Goal: Information Seeking & Learning: Find specific fact

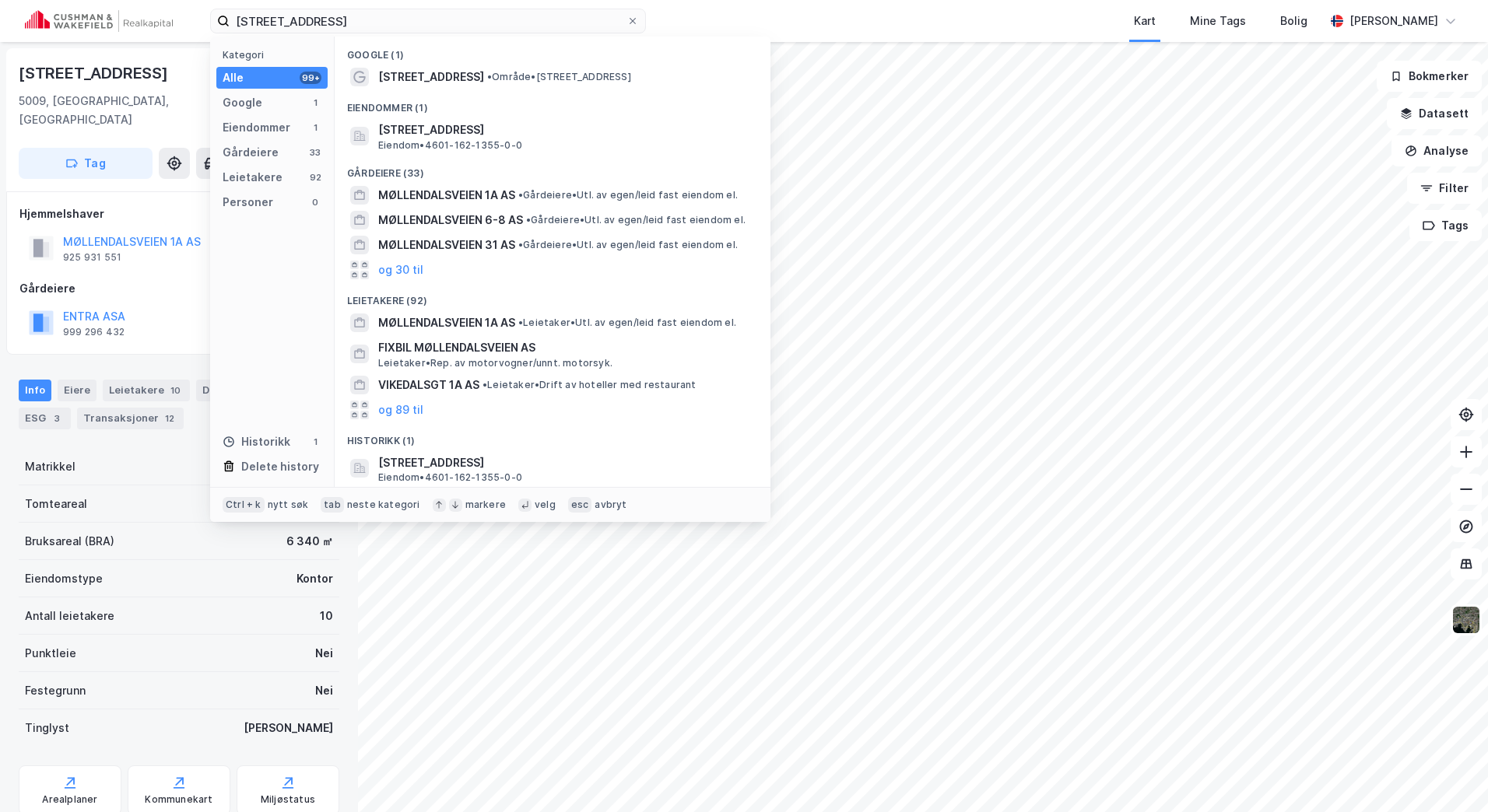
click at [73, 21] on div "møllendalsveien 1a Kategori Alle 99+ Google 1 Eiendommer 1 Gårdeiere 33 Leietak…" at bounding box center [744, 21] width 1488 height 42
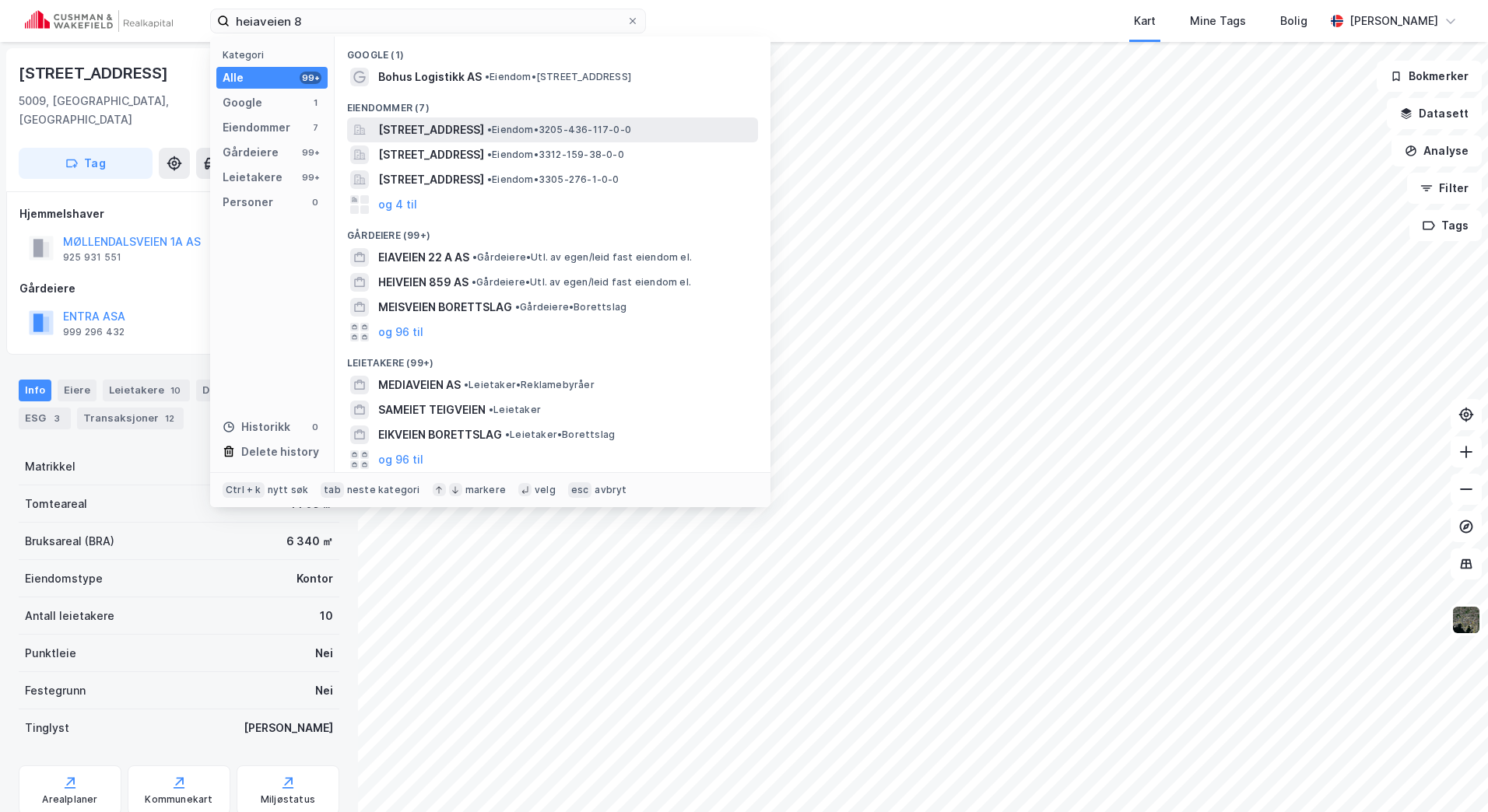
type input "heiaveien 8"
click at [444, 122] on span "[STREET_ADDRESS]" at bounding box center [431, 130] width 106 height 19
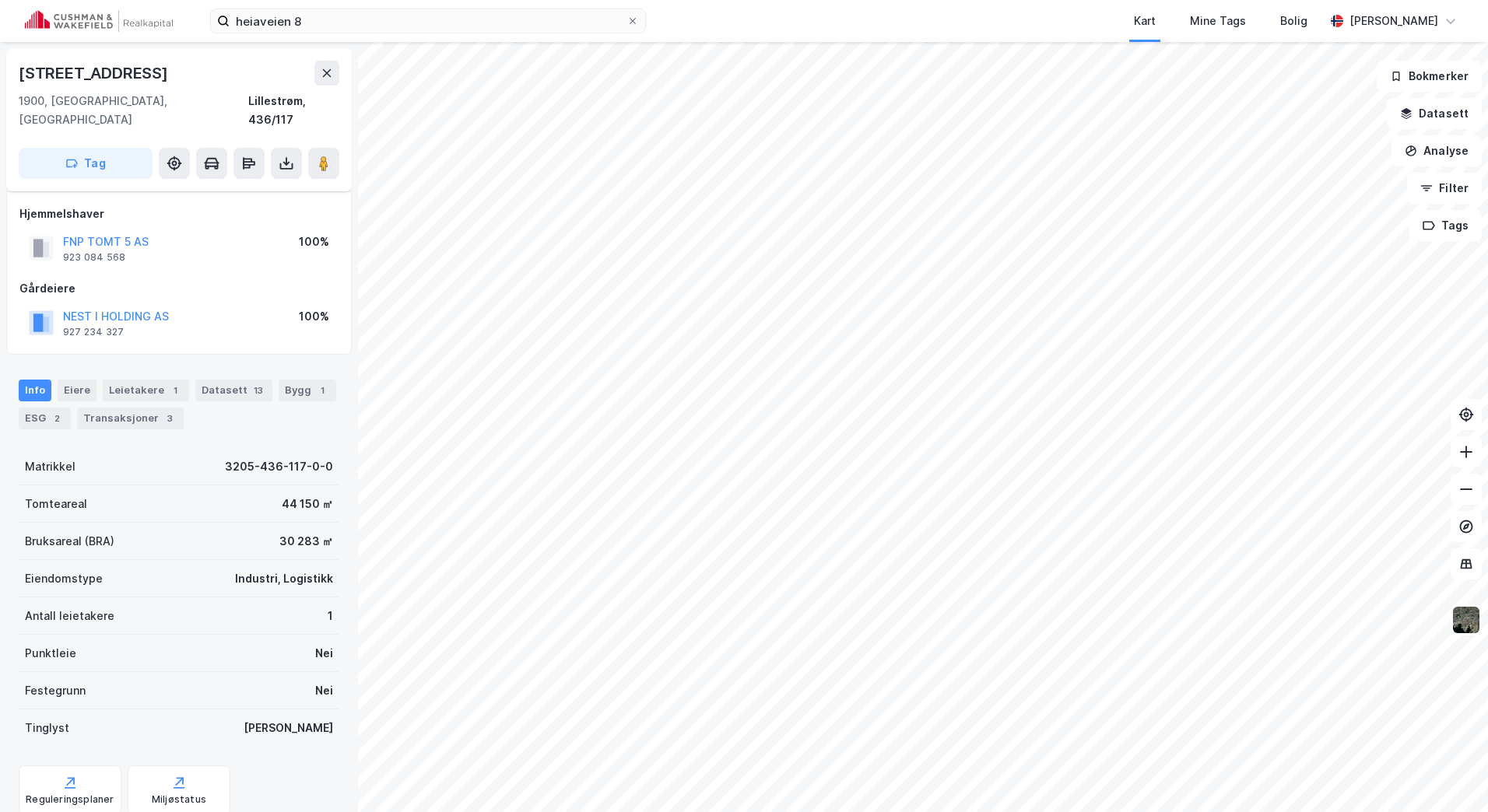
scroll to position [35, 0]
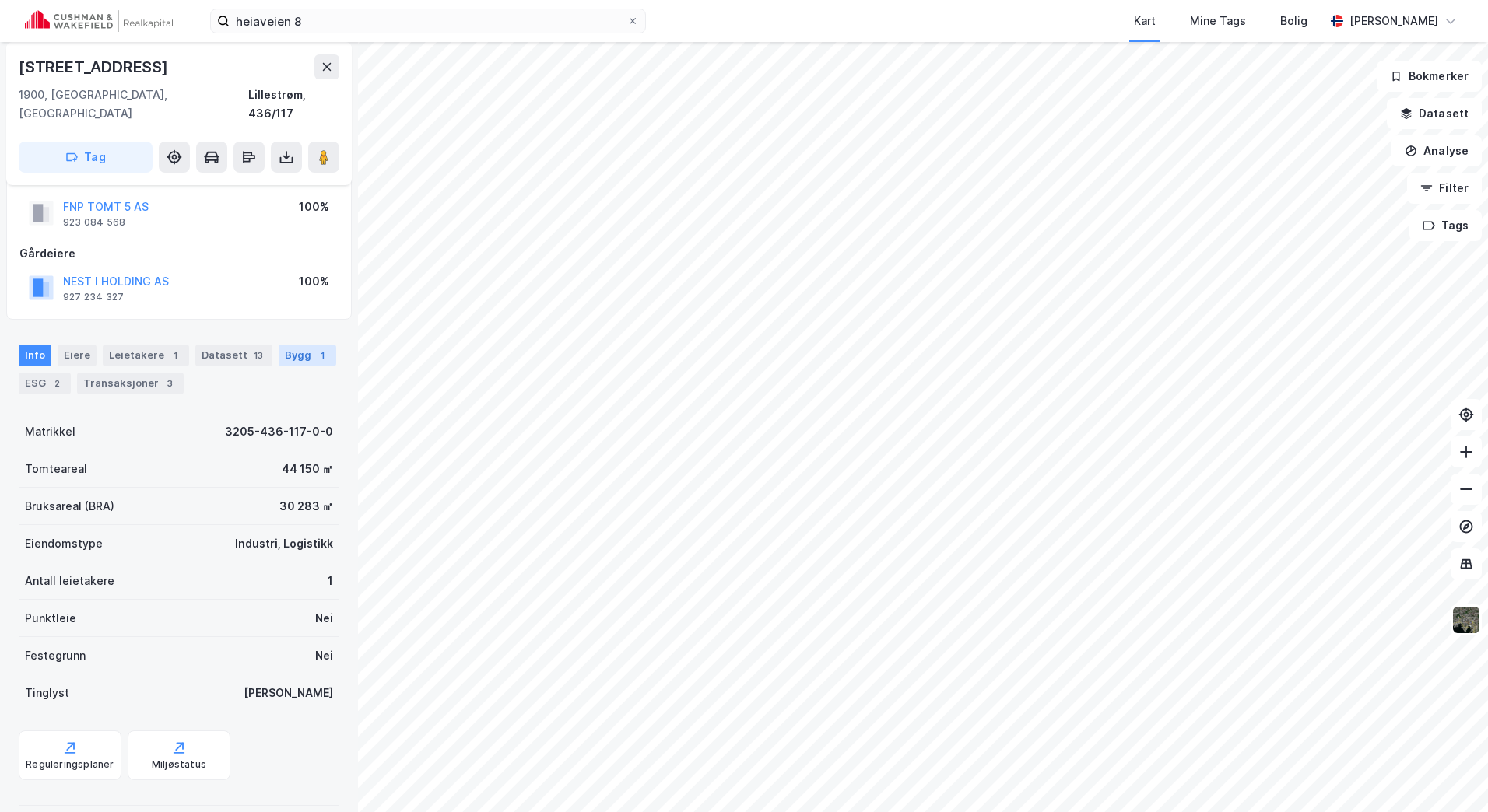
click at [303, 345] on div "Bygg 1" at bounding box center [307, 356] width 57 height 22
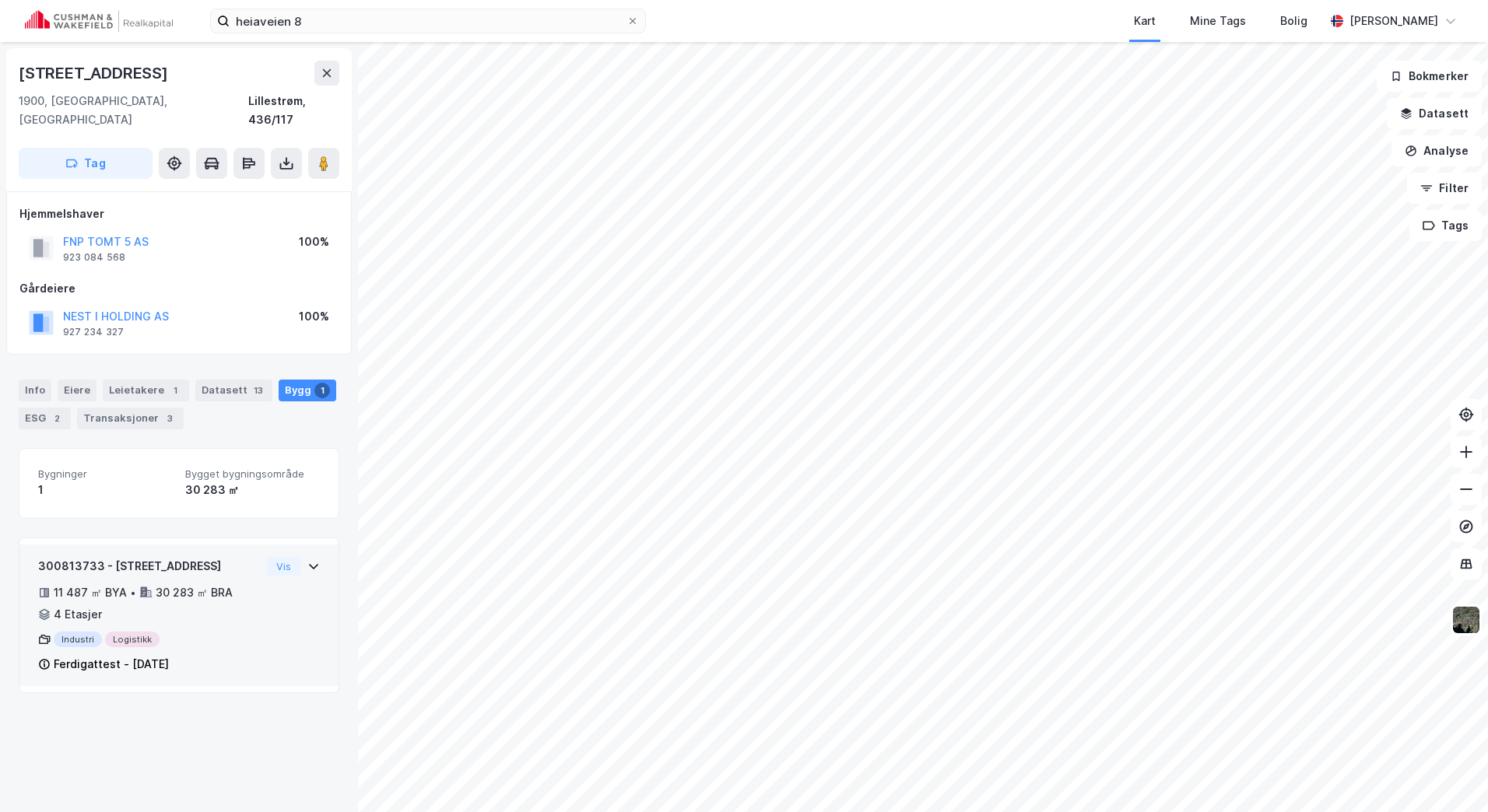
click at [268, 571] on div "300813733 - Heiaveien 8 11 487 ㎡ BYA • 30 283 ㎡ BRA • 4 Etasjer Industri Logist…" at bounding box center [178, 621] width 282 height 129
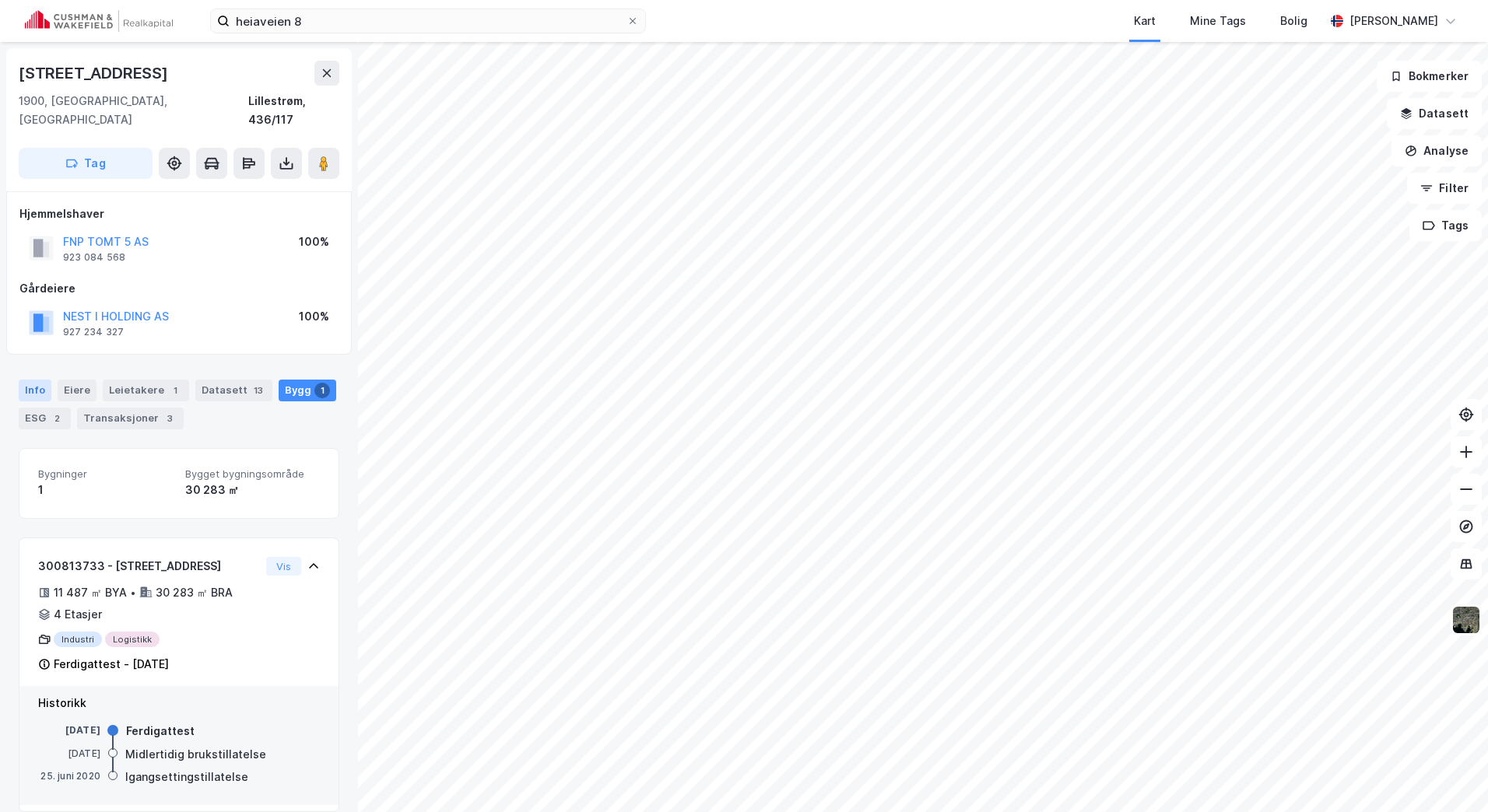
click at [32, 380] on div "Info" at bounding box center [34, 390] width 33 height 22
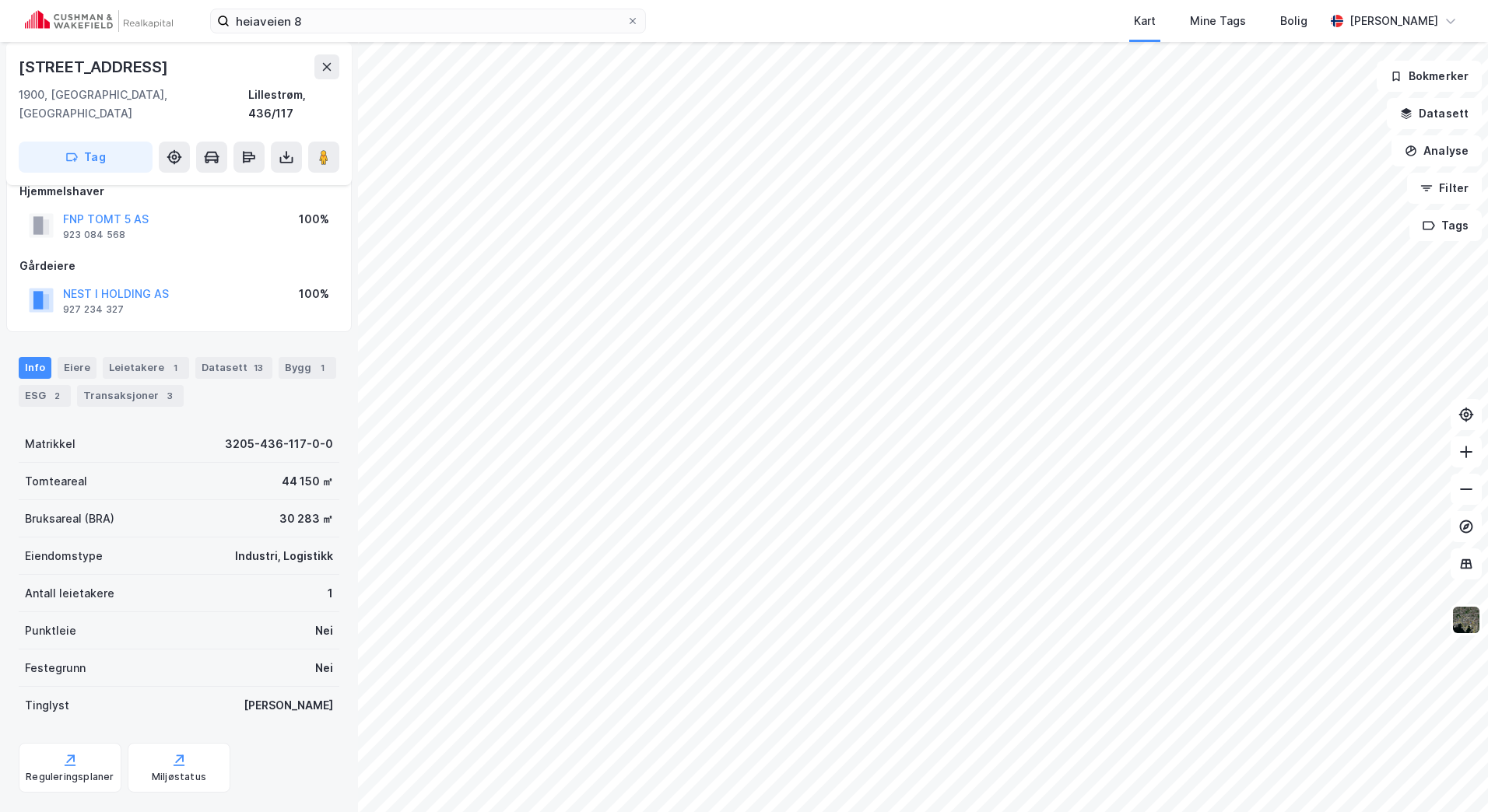
scroll to position [35, 0]
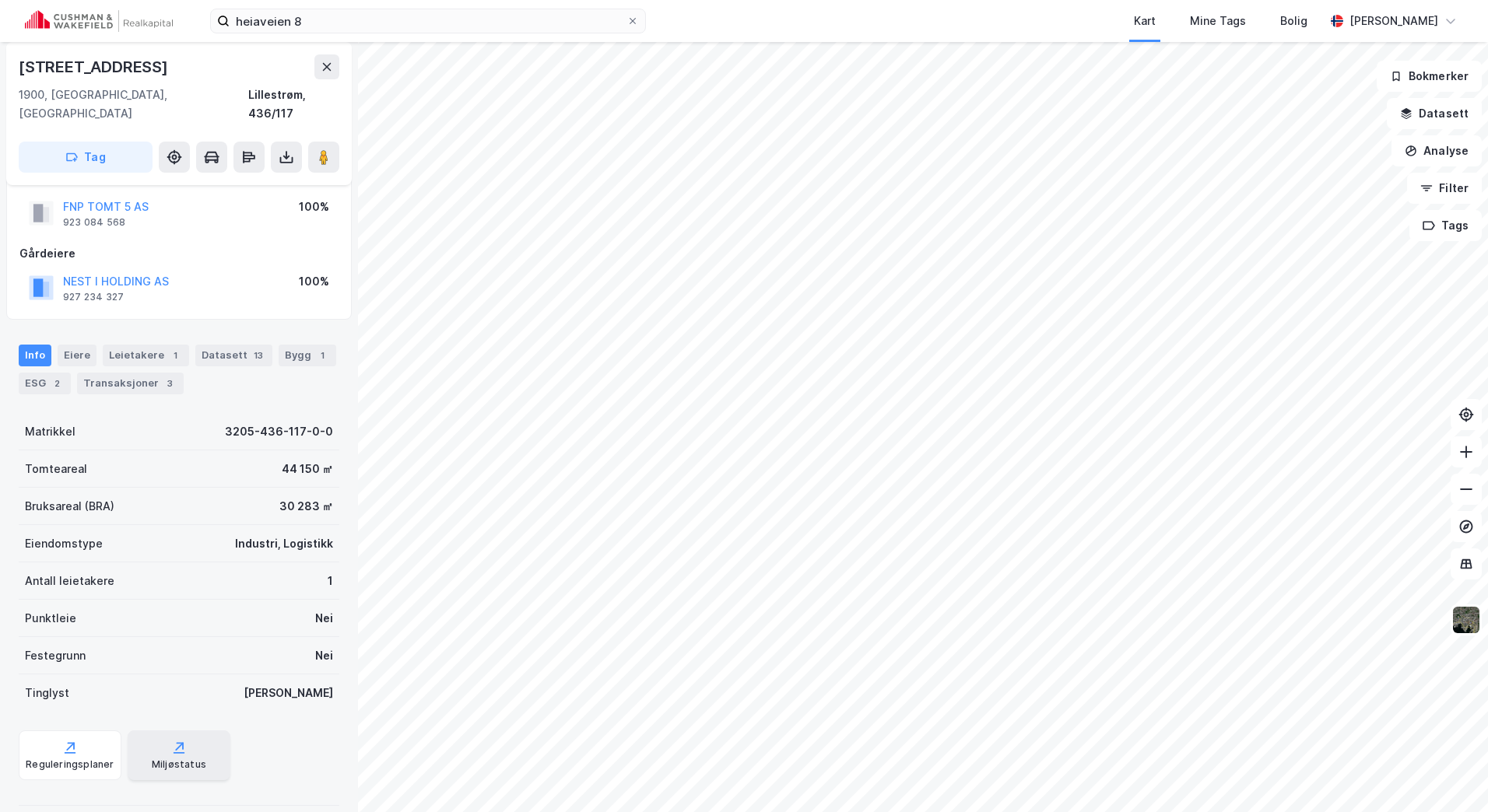
click at [182, 731] on div "Miljøstatus" at bounding box center [179, 756] width 102 height 49
click at [45, 372] on div "ESG 2" at bounding box center [44, 383] width 52 height 22
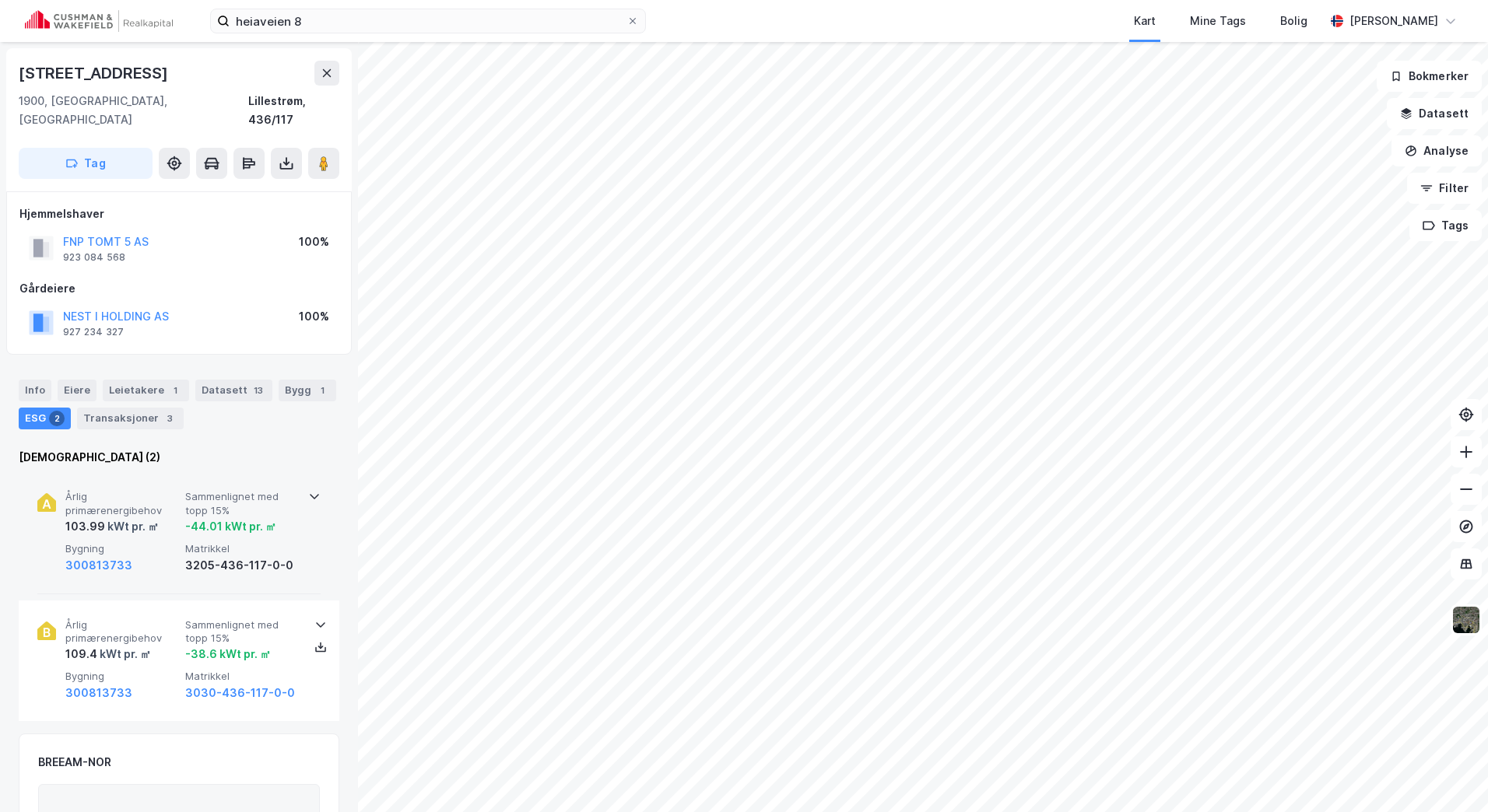
click at [298, 484] on div "Årlig primærenergibehov 103.99 kWt pr. ㎡ Sammenlignet med topp 15% -44.01 kWt p…" at bounding box center [178, 533] width 283 height 122
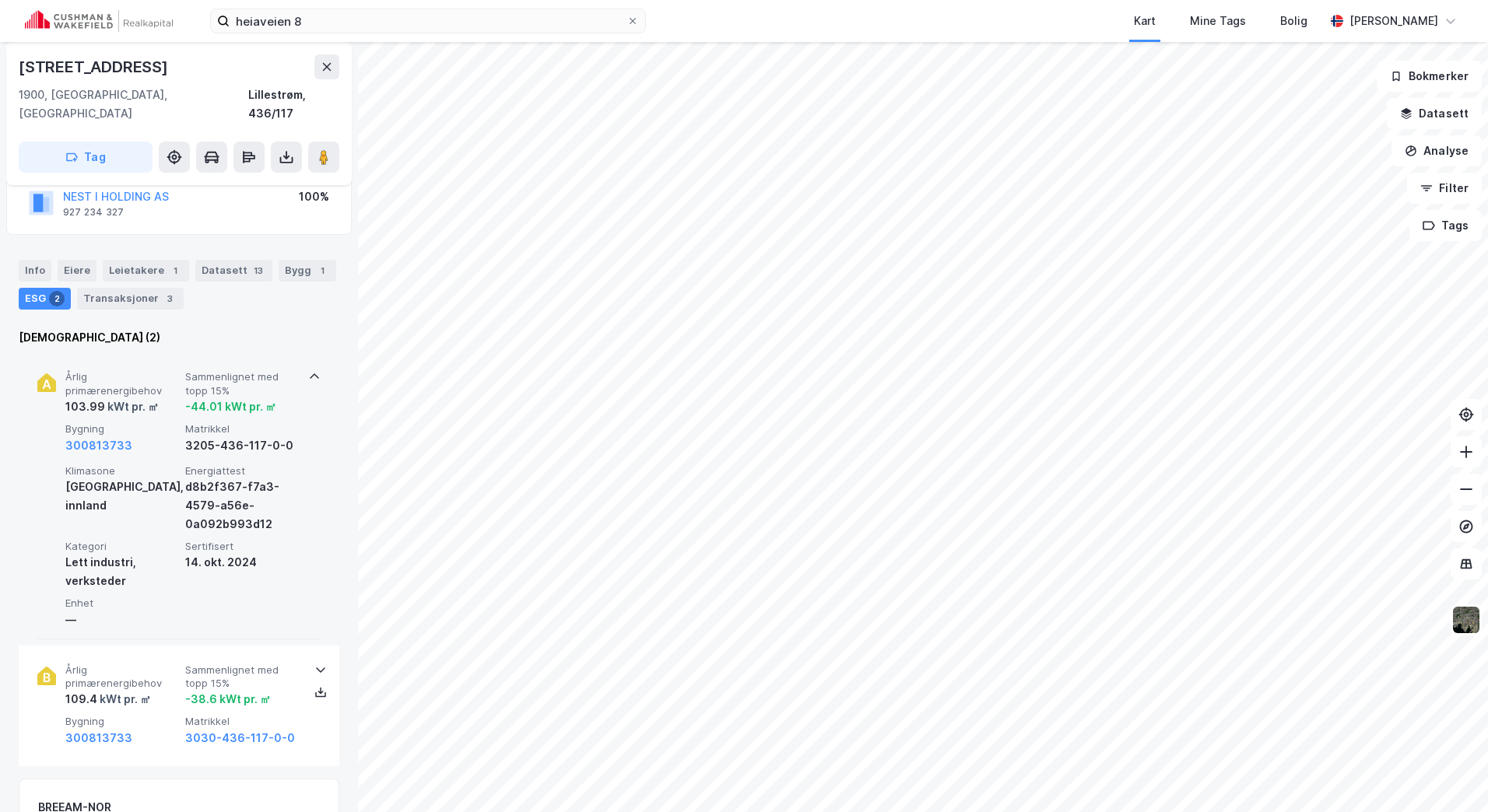
scroll to position [155, 0]
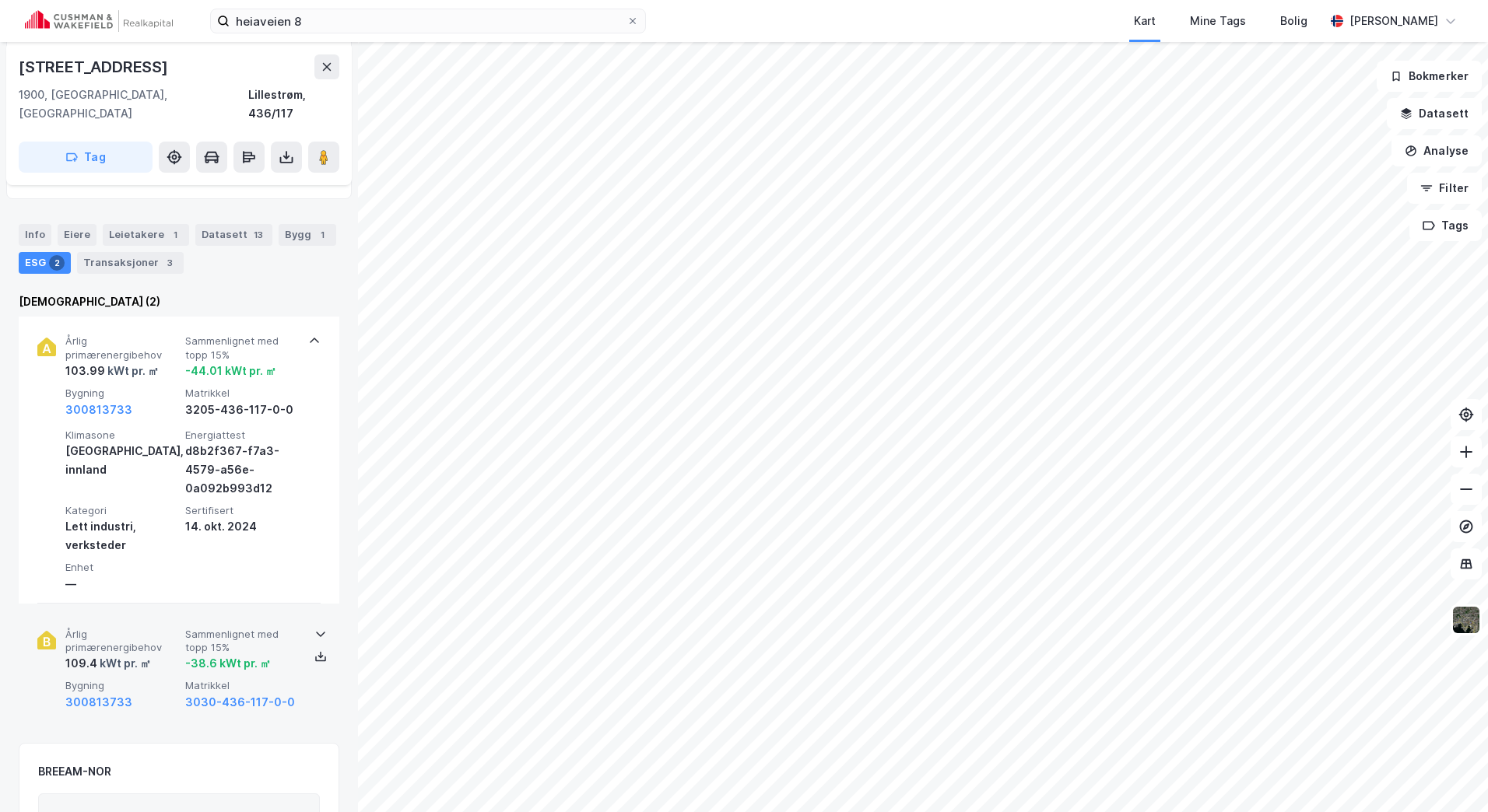
click at [279, 628] on span "Sammenlignet med topp 15%" at bounding box center [242, 642] width 114 height 27
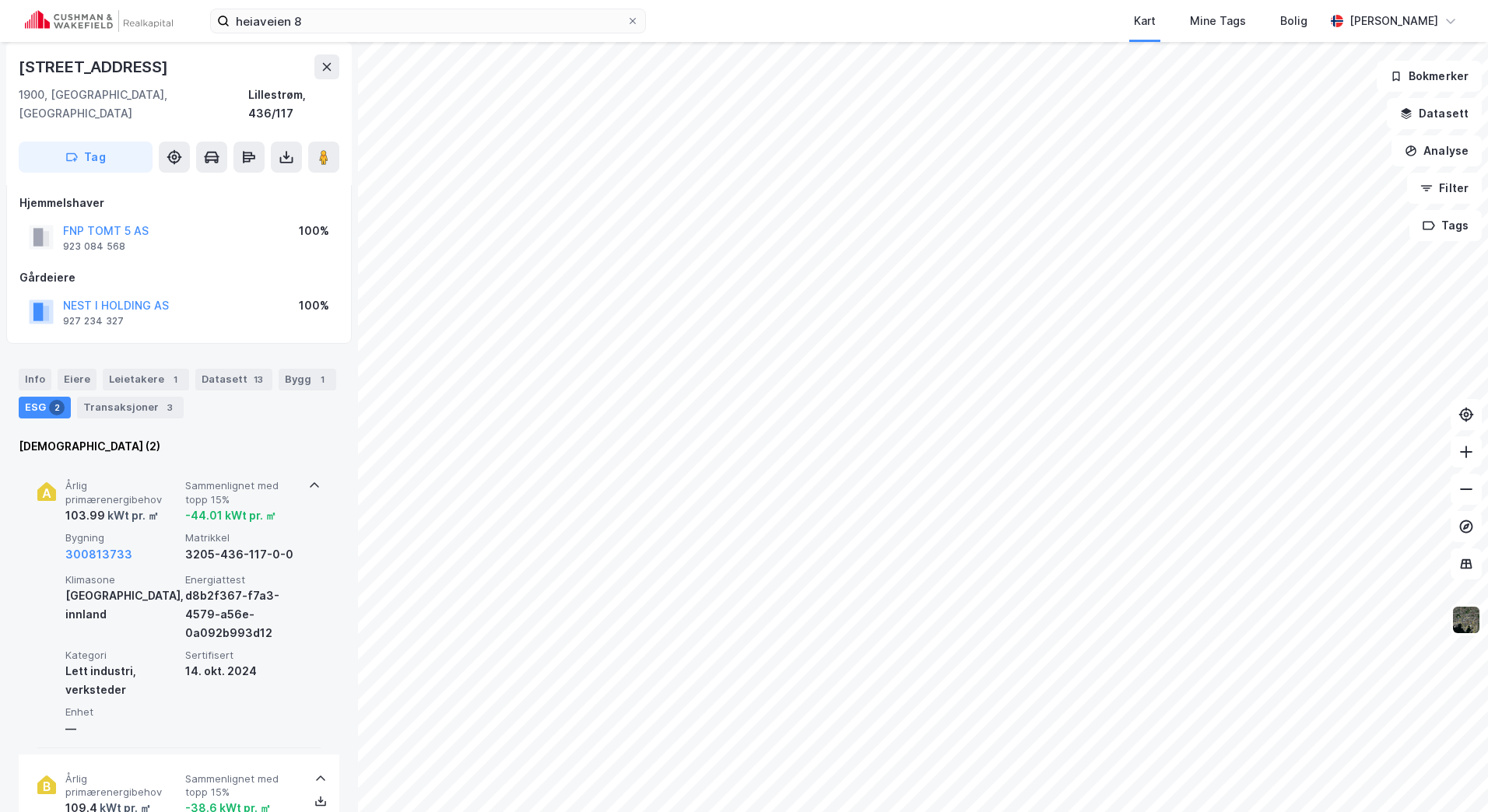
scroll to position [0, 0]
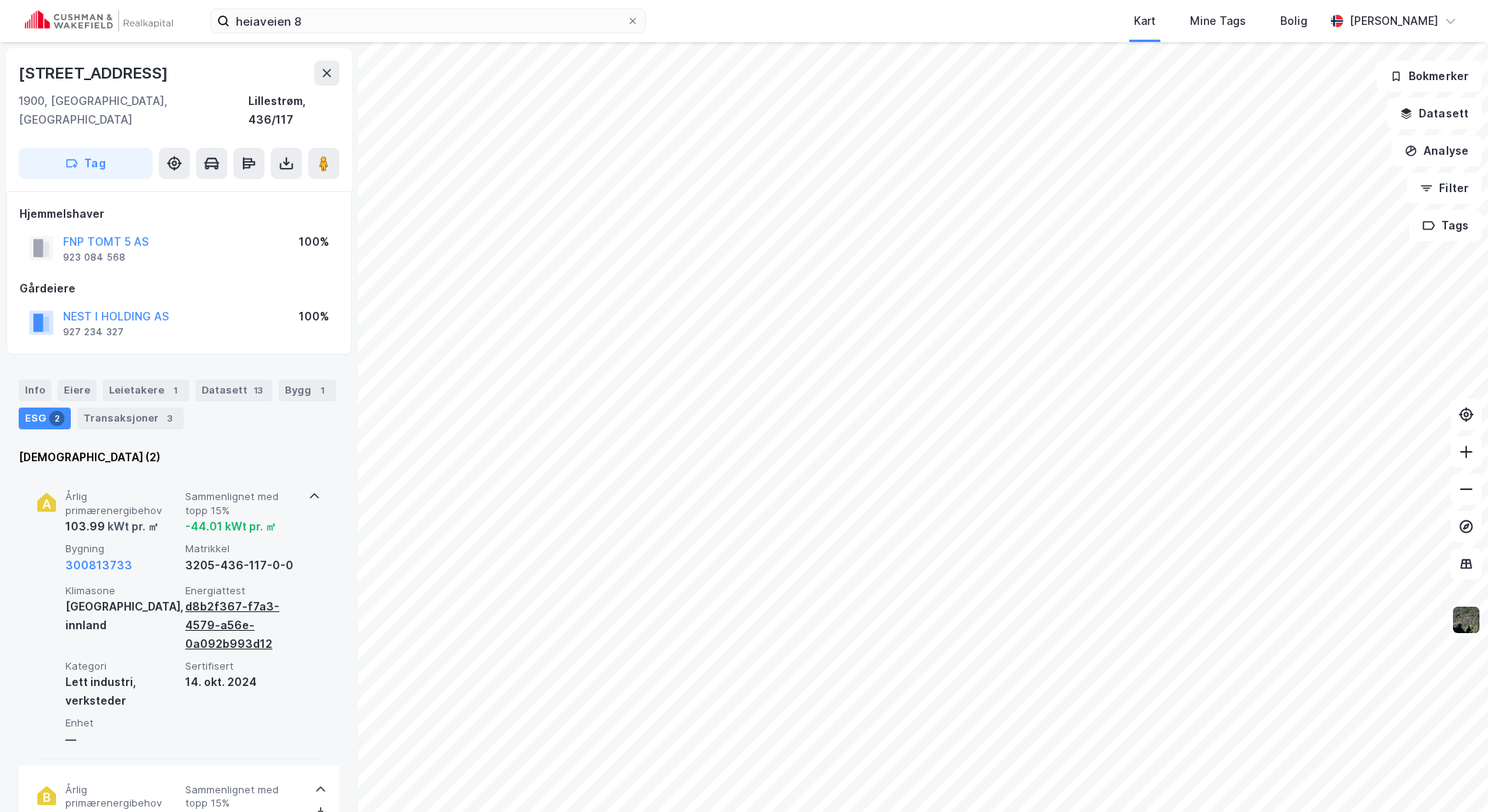
click at [211, 605] on div "d8b2f367-f7a3-4579-a56e-0a092b993d12" at bounding box center [242, 625] width 114 height 56
click at [253, 598] on div "d8b2f367-f7a3-4579-a56e-0a092b993d12" at bounding box center [242, 625] width 114 height 56
click at [97, 556] on button "300813733" at bounding box center [99, 565] width 67 height 19
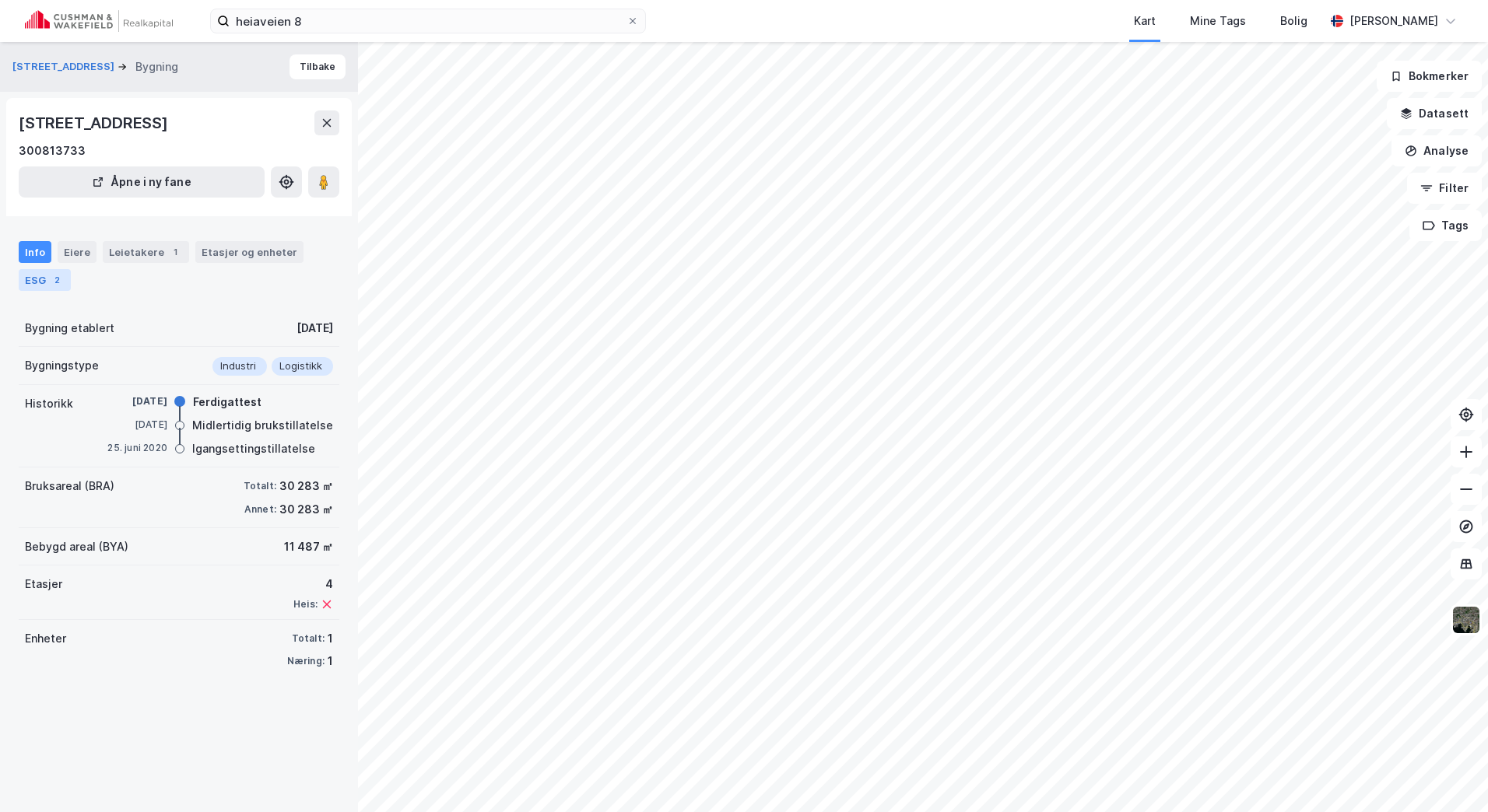
click at [23, 278] on div "ESG 2" at bounding box center [44, 280] width 52 height 22
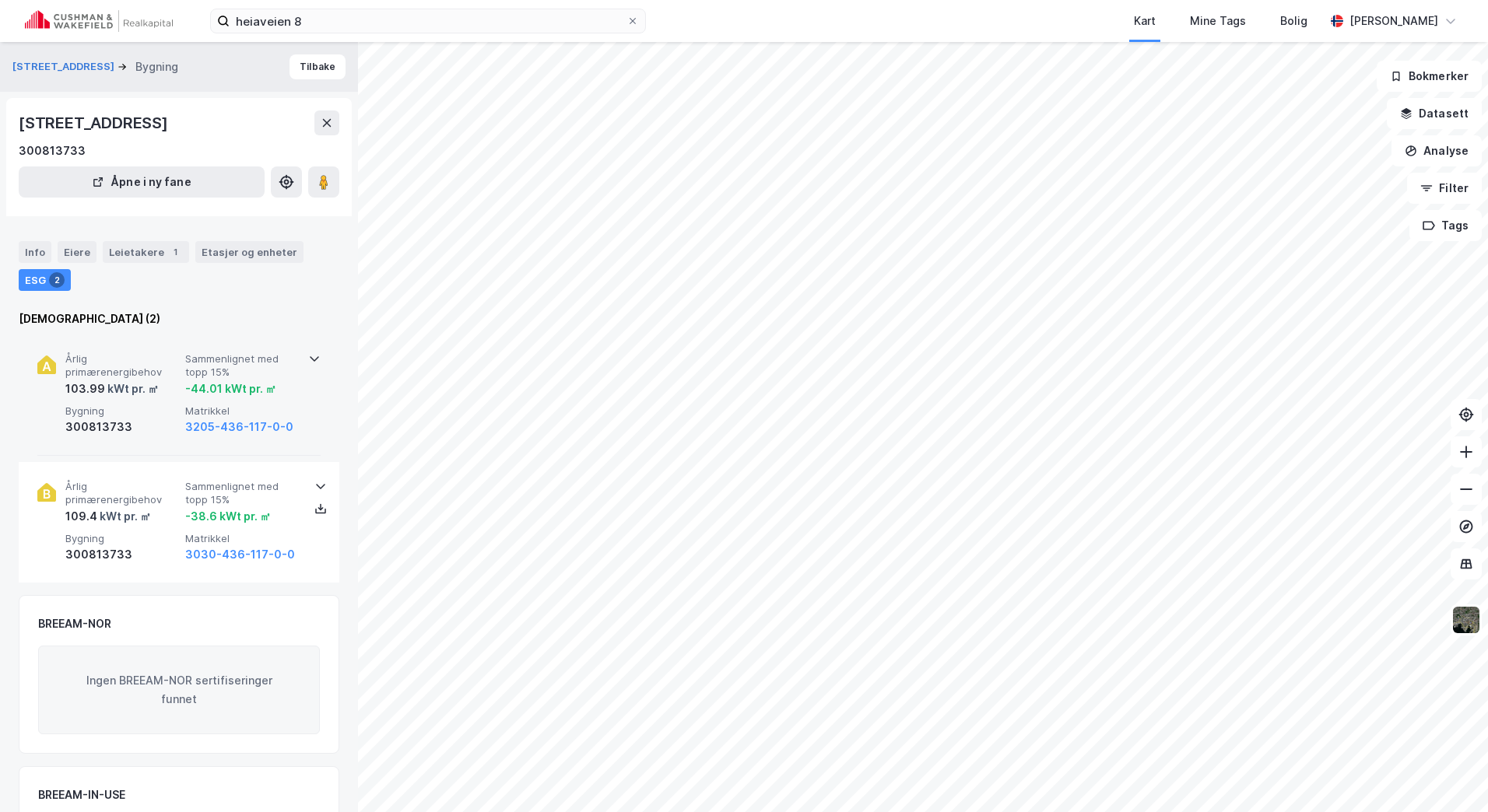
click at [308, 363] on icon at bounding box center [314, 358] width 12 height 12
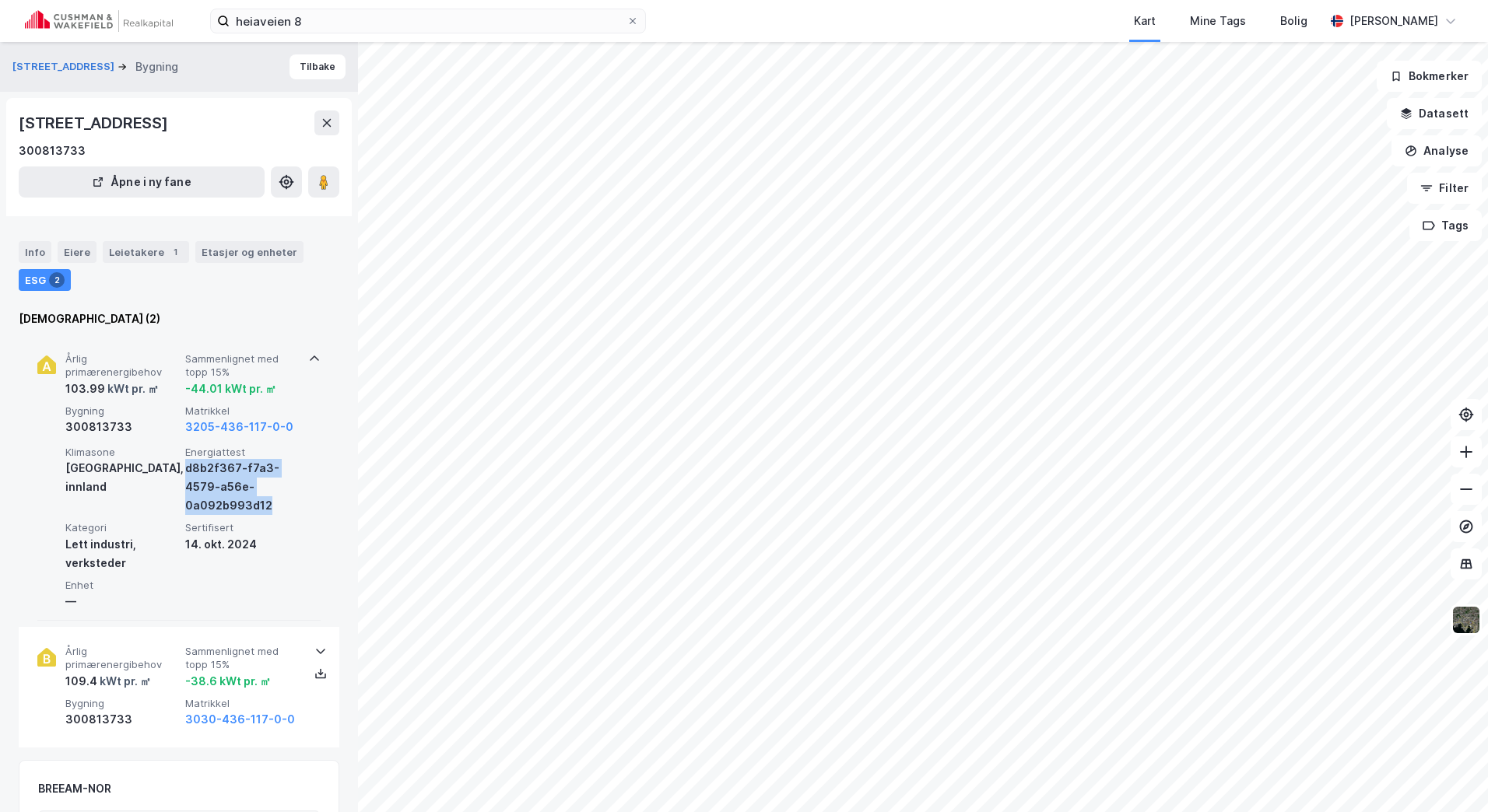
drag, startPoint x: 270, startPoint y: 508, endPoint x: 182, endPoint y: 470, distance: 95.9
click at [182, 470] on div "Klimasone [GEOGRAPHIC_DATA], innland Energiattest d8b2f367-f7a3-4579-a56e-0a092…" at bounding box center [182, 528] width 234 height 165
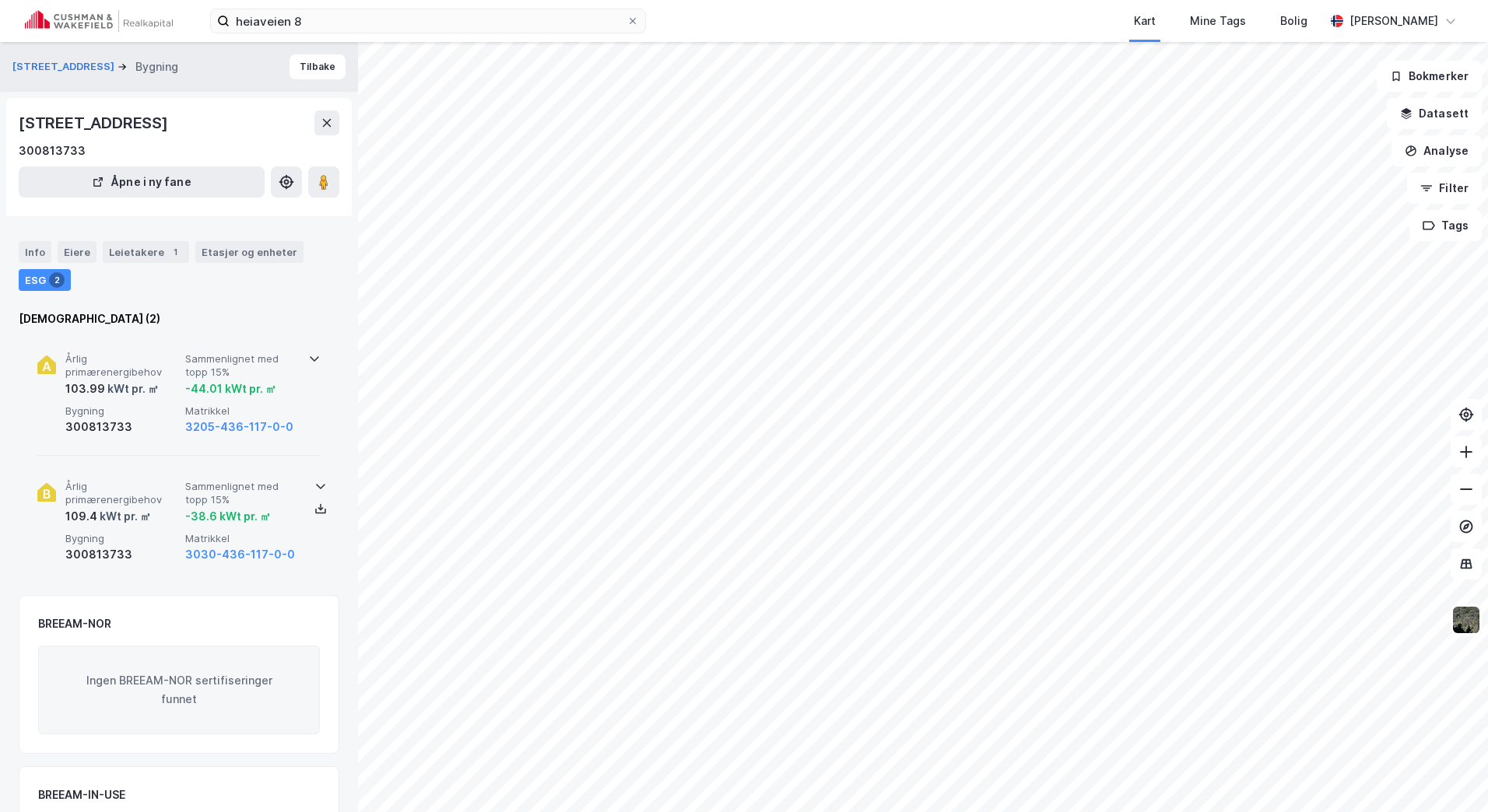
copy div "d8b2f367-f7a3-4579-a56e-0a092b993d12"
click at [293, 453] on div "Årlig primærenergibehov 103.99 kWt pr. ㎡ Sammenlignet med topp 15% -44.01 kWt p…" at bounding box center [178, 395] width 283 height 122
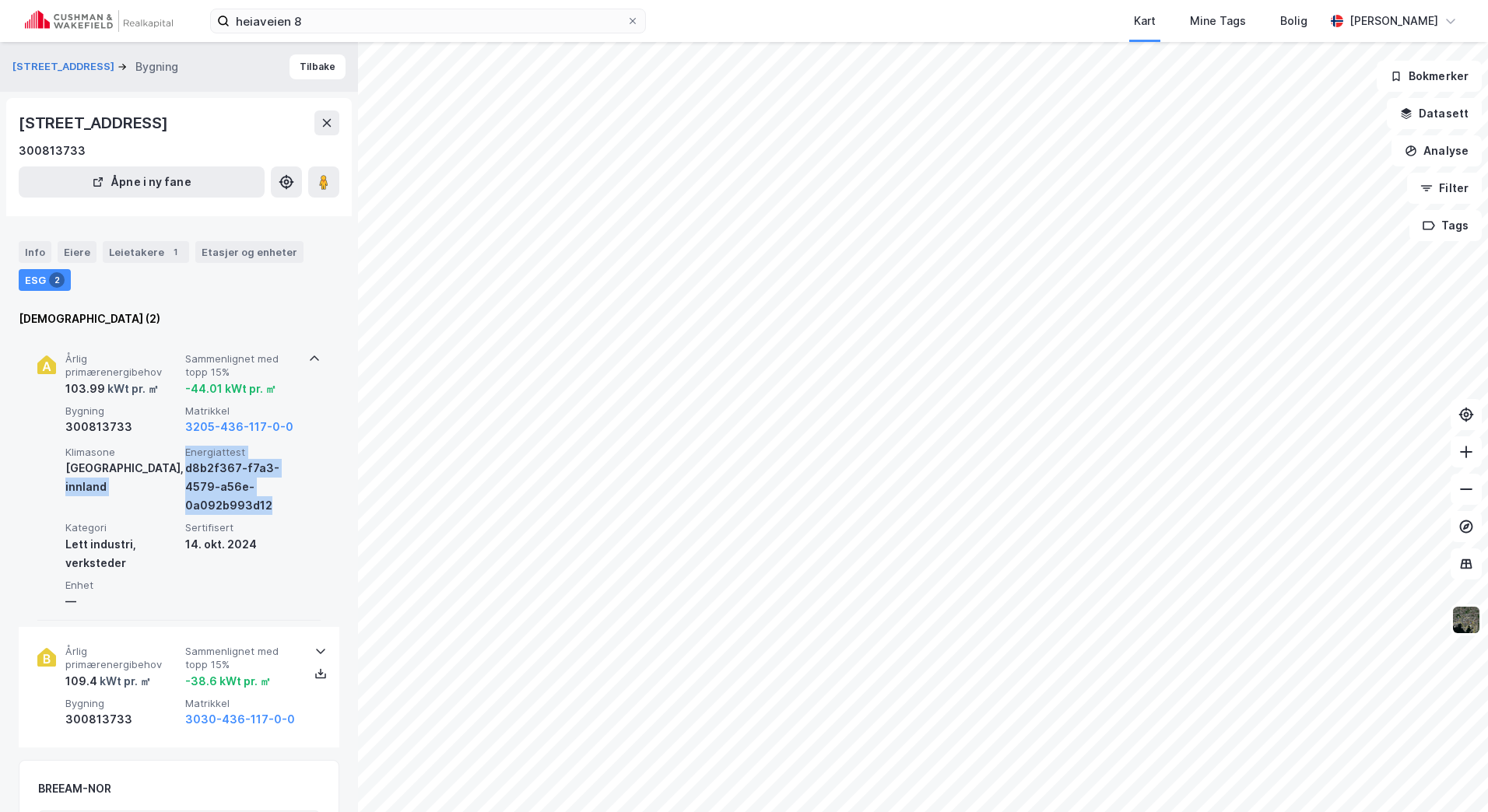
drag, startPoint x: 274, startPoint y: 505, endPoint x: 180, endPoint y: 475, distance: 98.7
click at [180, 475] on div "Klimasone [GEOGRAPHIC_DATA], innland Energiattest d8b2f367-f7a3-4579-a56e-0a092…" at bounding box center [182, 528] width 234 height 165
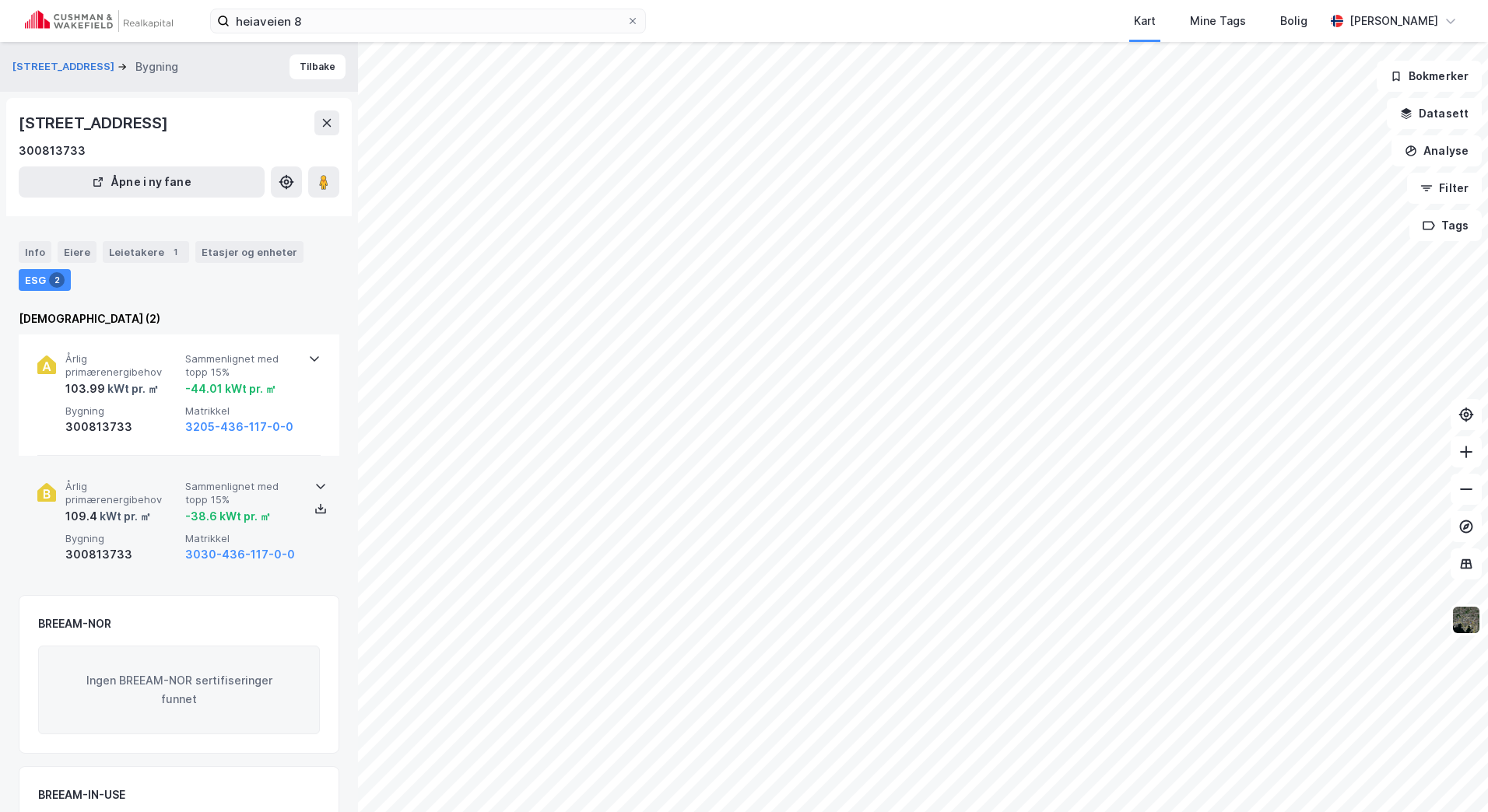
click at [180, 475] on div "Årlig primærenergibehov 109.4 kWt pr. ㎡ Sammenlignet med topp 15% -38.6 kWt pr.…" at bounding box center [178, 523] width 283 height 121
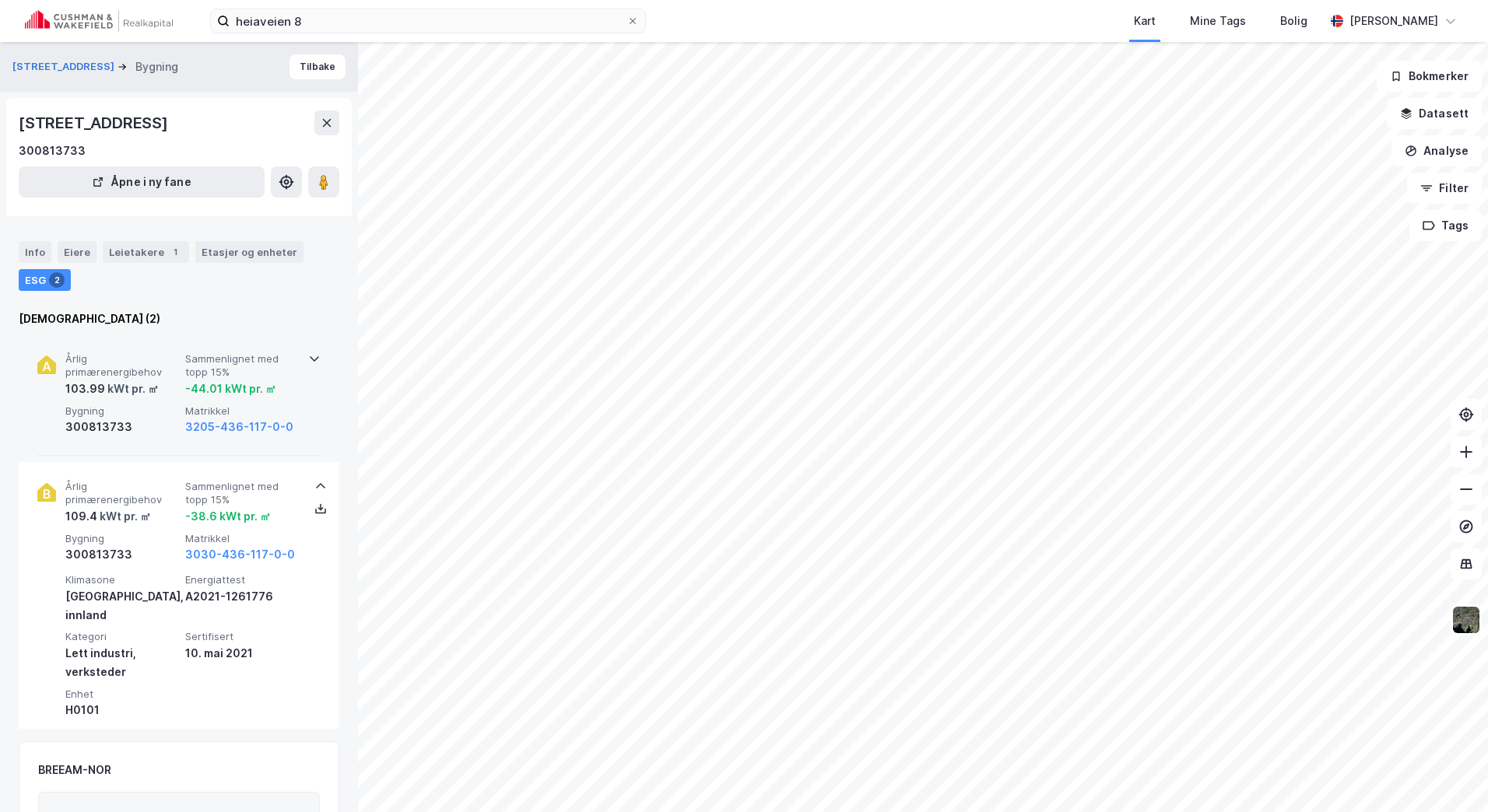
click at [297, 430] on div "Årlig primærenergibehov 103.99 kWt pr. ㎡ Sammenlignet med topp 15% -44.01 kWt p…" at bounding box center [178, 395] width 283 height 122
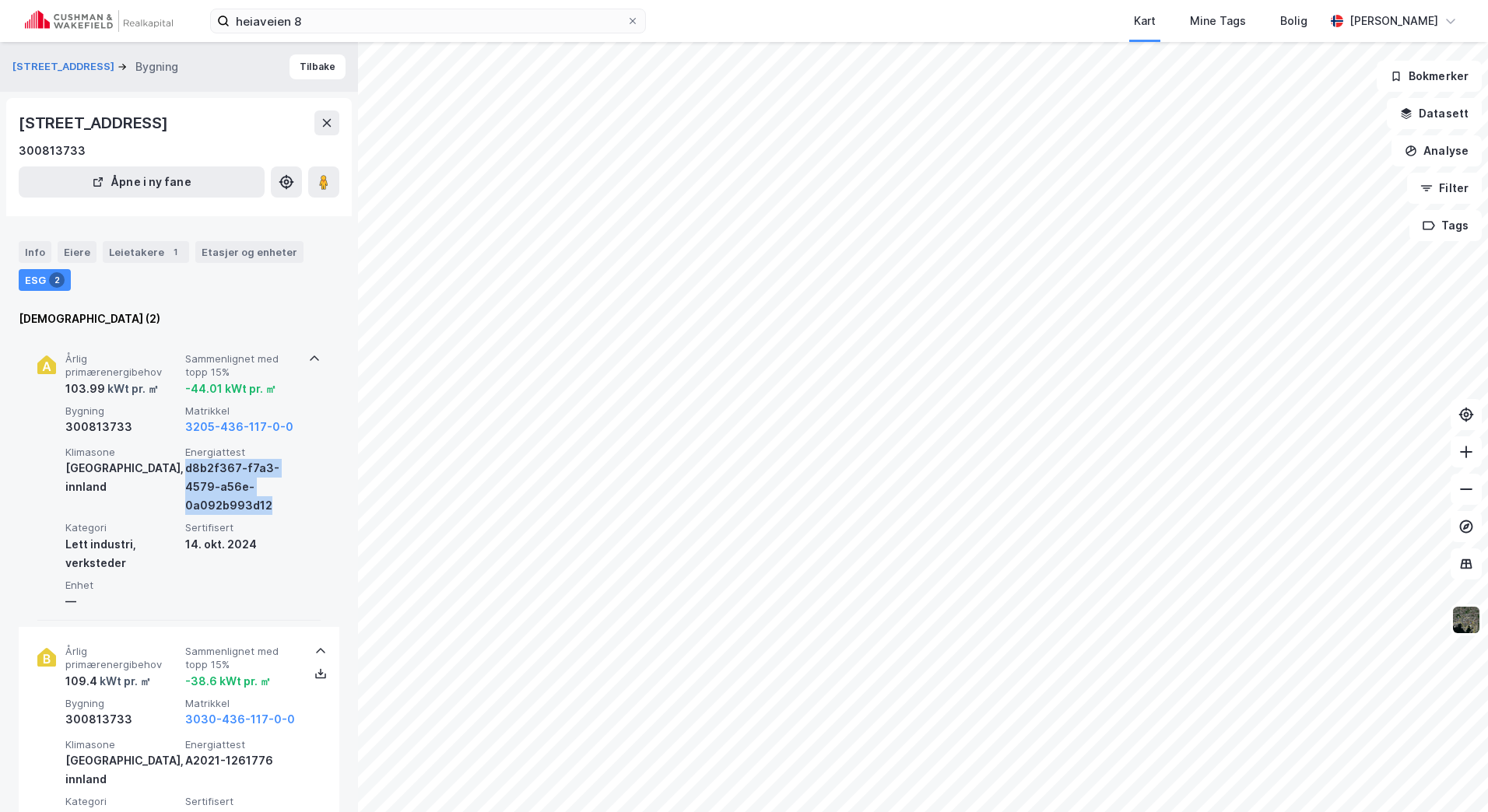
drag, startPoint x: 273, startPoint y: 508, endPoint x: 182, endPoint y: 467, distance: 99.8
click at [182, 467] on div "Klimasone [GEOGRAPHIC_DATA], innland Energiattest d8b2f367-f7a3-4579-a56e-0a092…" at bounding box center [182, 528] width 234 height 165
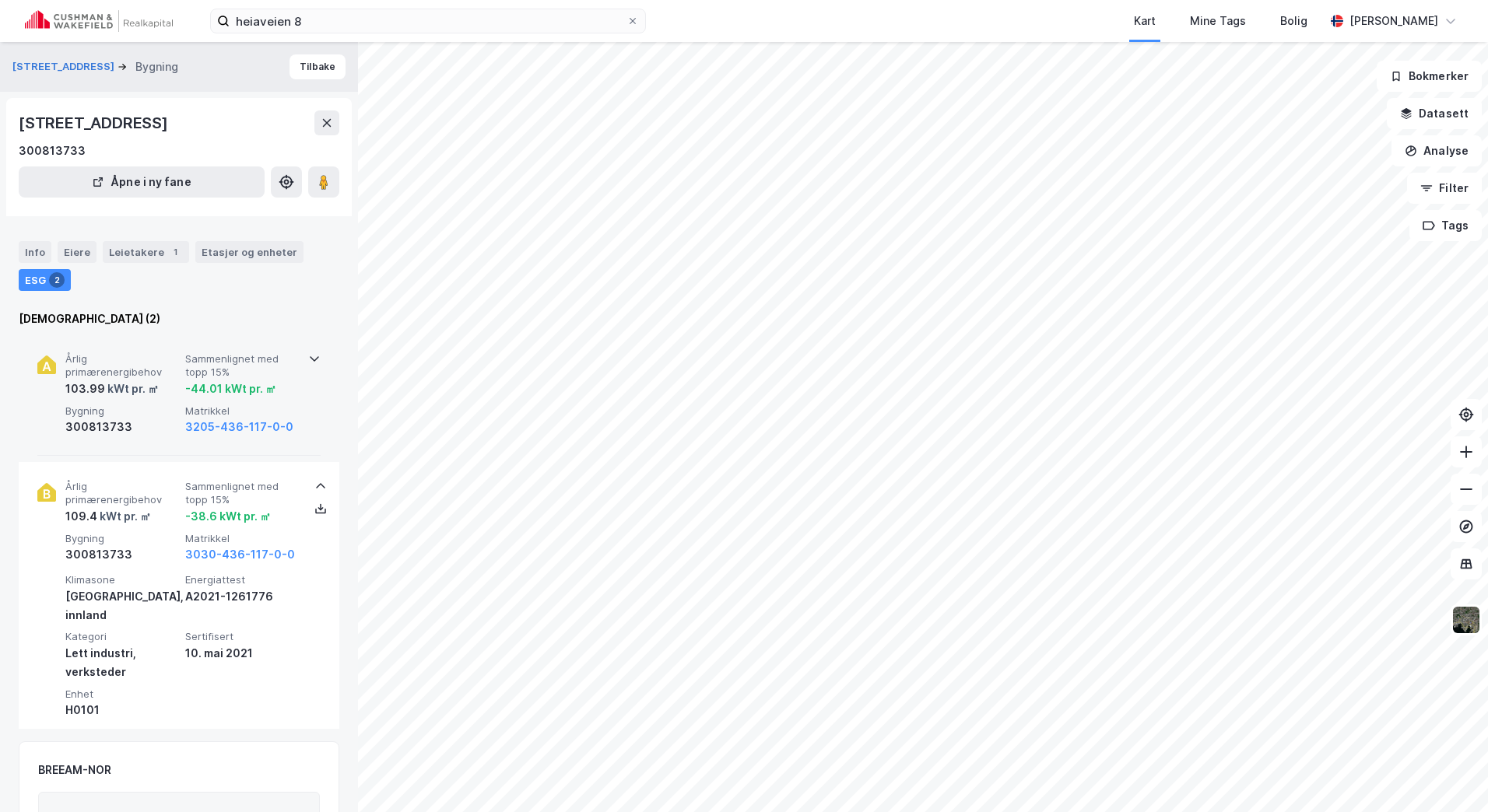
click at [289, 442] on div "Årlig primærenergibehov 103.99 kWt pr. ㎡ Sammenlignet med topp 15% -44.01 kWt p…" at bounding box center [178, 395] width 283 height 122
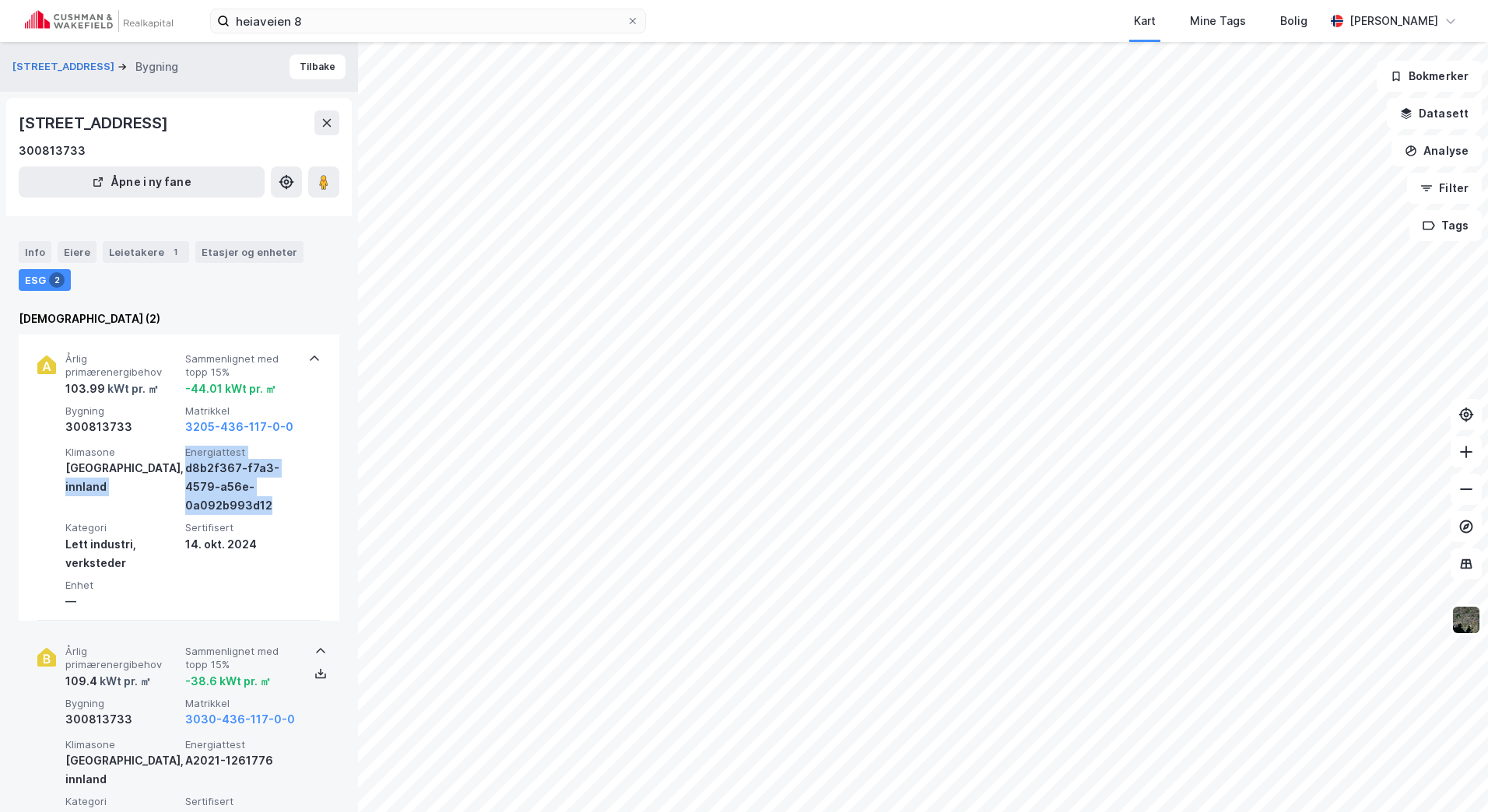
drag, startPoint x: 272, startPoint y: 509, endPoint x: 172, endPoint y: 502, distance: 100.2
click at [174, 503] on div "Klimasone [GEOGRAPHIC_DATA], innland Energiattest d8b2f367-f7a3-4579-a56e-0a092…" at bounding box center [182, 528] width 234 height 165
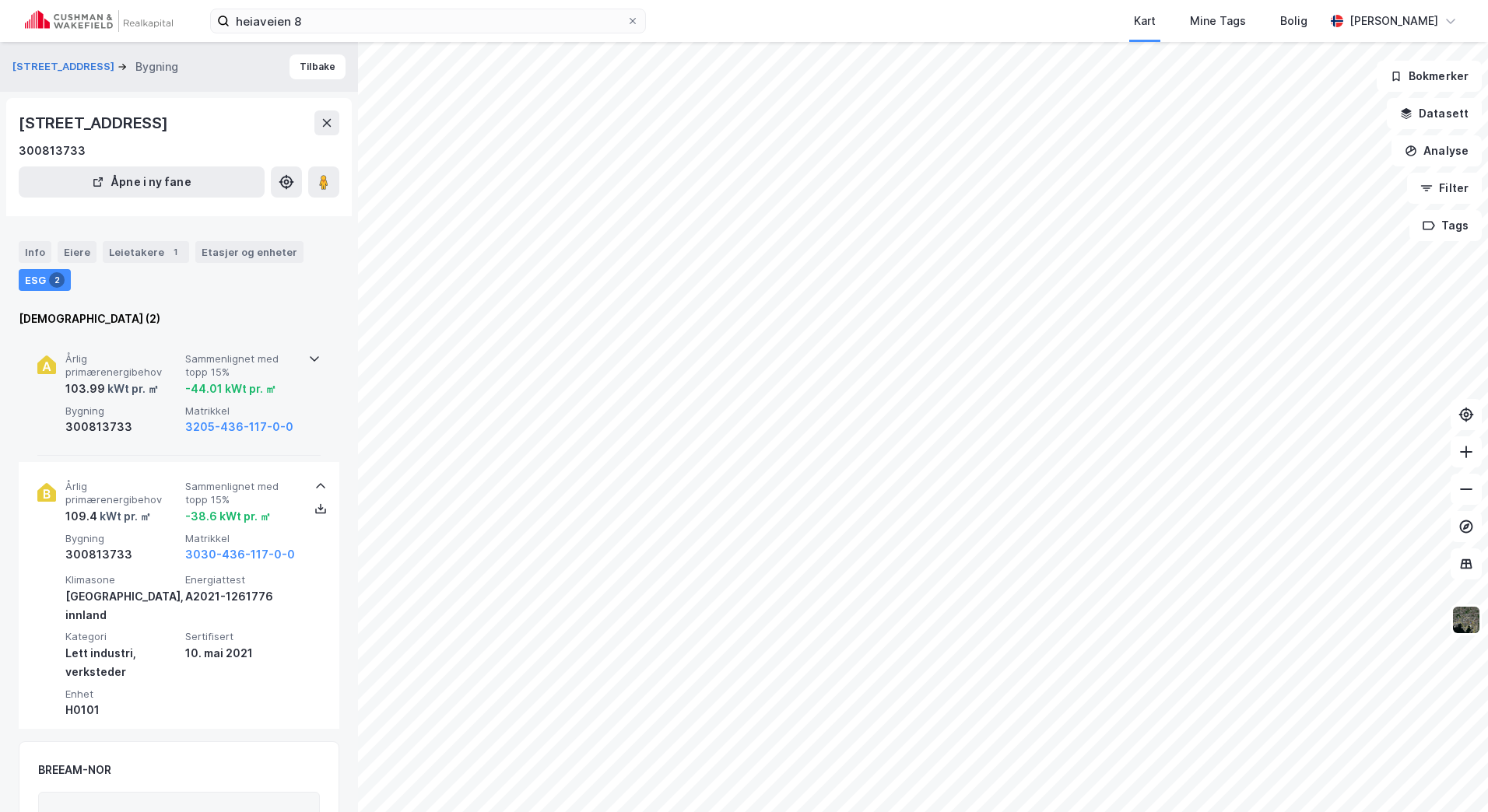
click at [309, 365] on div "Årlig primærenergibehov 103.99 kWt pr. ㎡ Sammenlignet med topp 15% -44.01 kWt p…" at bounding box center [178, 395] width 283 height 122
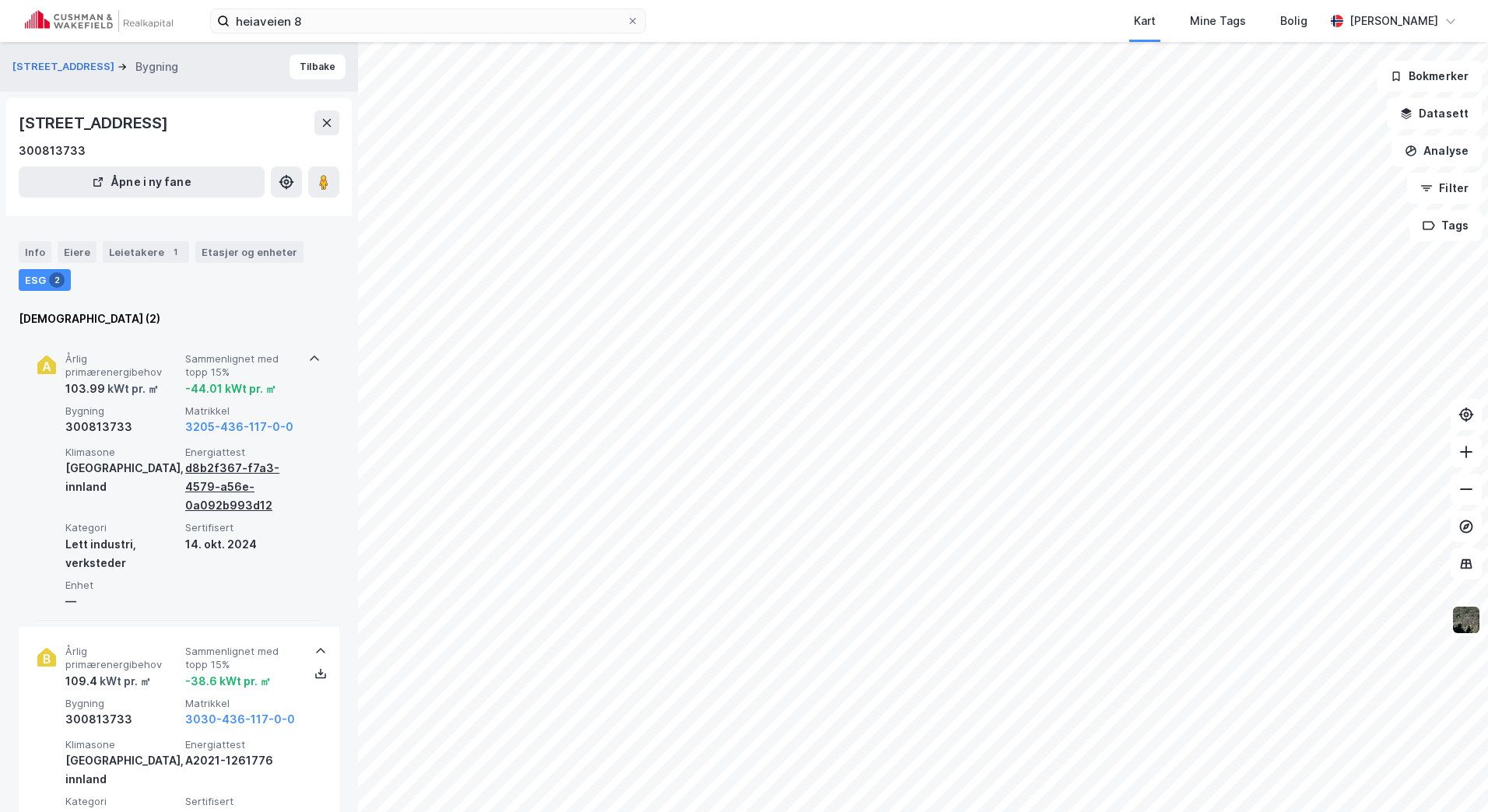
drag, startPoint x: 281, startPoint y: 515, endPoint x: 205, endPoint y: 483, distance: 82.5
drag, startPoint x: 205, startPoint y: 483, endPoint x: 197, endPoint y: 467, distance: 17.9
click at [197, 467] on div "d8b2f367-f7a3-4579-a56e-0a092b993d12" at bounding box center [242, 486] width 114 height 56
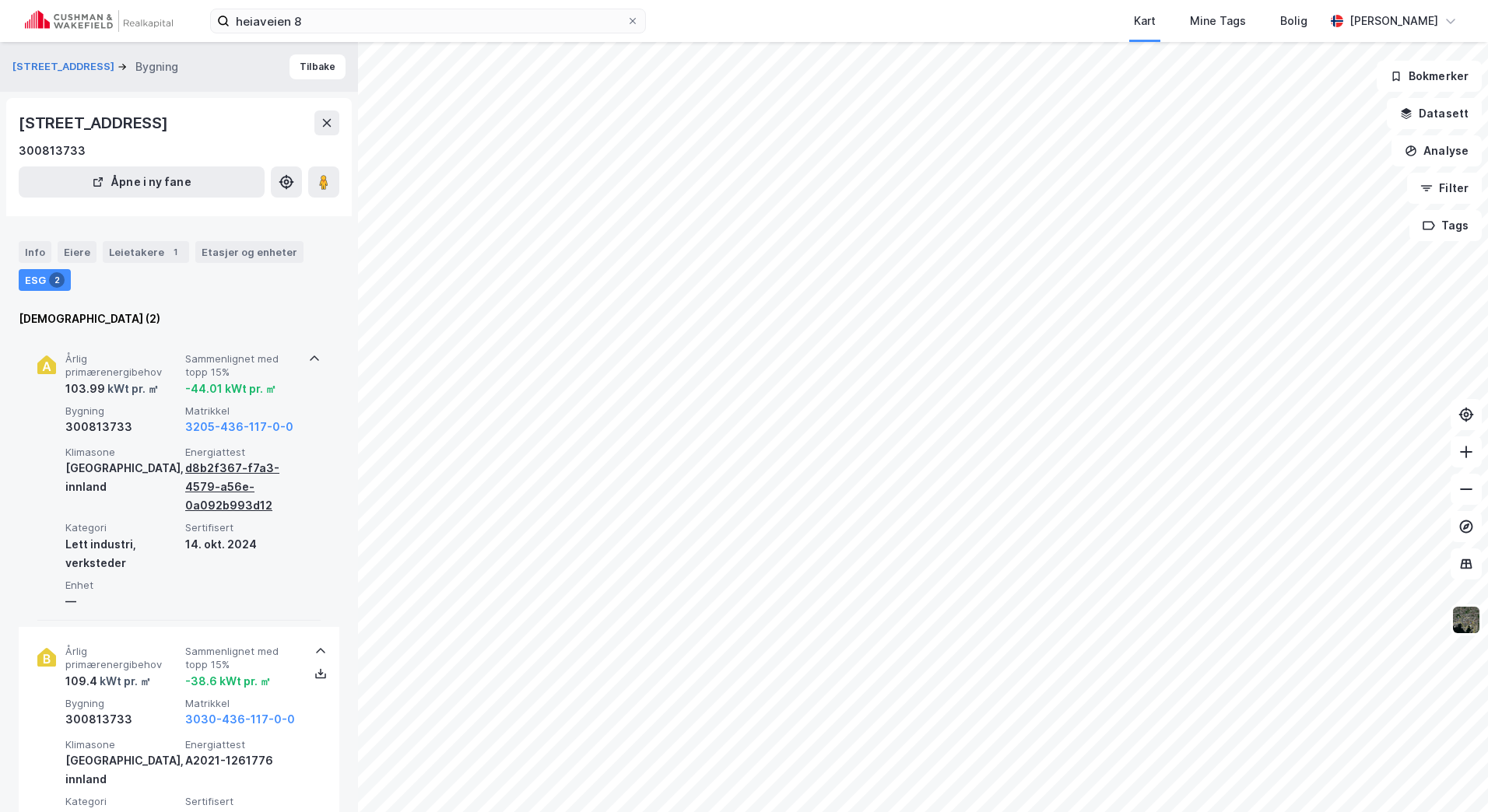
click at [253, 508] on div "d8b2f367-f7a3-4579-a56e-0a092b993d12" at bounding box center [242, 486] width 114 height 56
copy div "d8b2f367-f7a3-4579-a56e-0a092b993d12"
drag, startPoint x: 253, startPoint y: 508, endPoint x: 184, endPoint y: 470, distance: 78.8
click at [185, 470] on div "d8b2f367-f7a3-4579-a56e-0a092b993d12" at bounding box center [242, 486] width 114 height 56
click at [105, 388] on div "kWt pr. ㎡" at bounding box center [132, 388] width 54 height 19
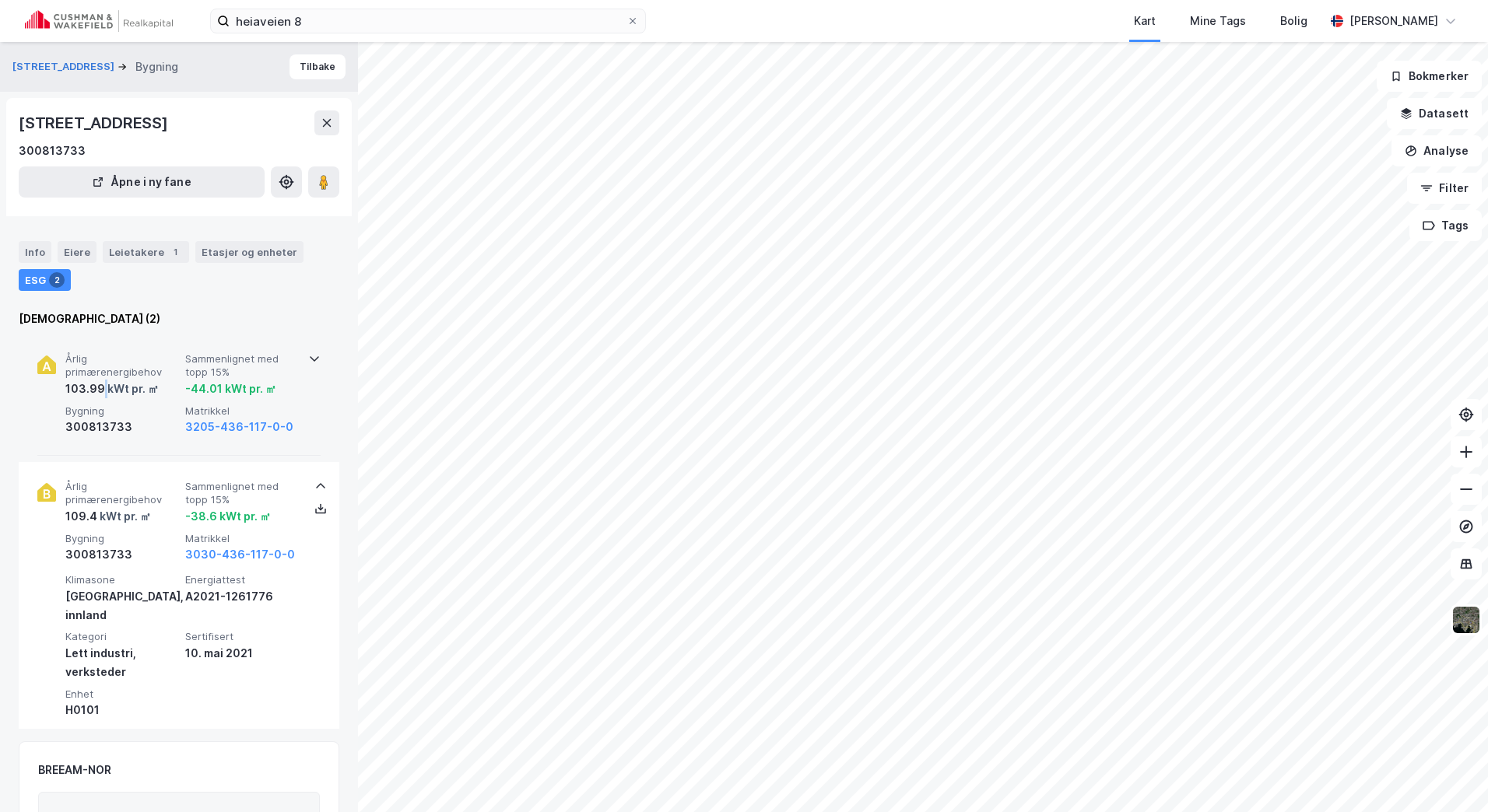
click at [105, 388] on div "kWt pr. ㎡" at bounding box center [132, 388] width 54 height 19
